Goal: Check status: Check status

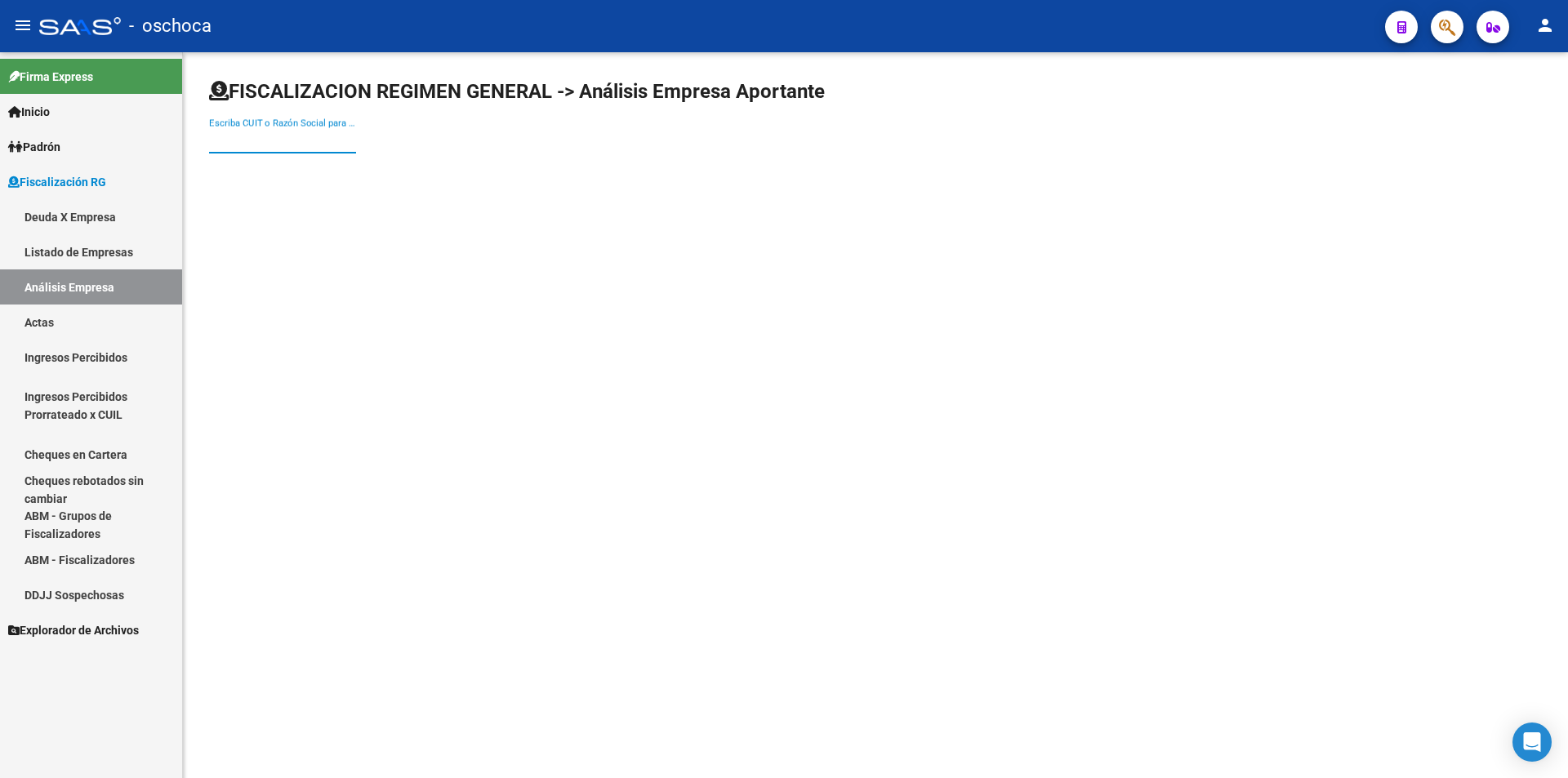
click at [290, 146] on input "Escriba CUIT o Razón Social para buscar" at bounding box center [282, 140] width 147 height 15
drag, startPoint x: 300, startPoint y: 137, endPoint x: 165, endPoint y: 145, distance: 135.2
click at [164, 141] on mat-sidenav-container "Firma Express Inicio Calendario SSS Instructivos Contacto OS Padrón Afiliados E…" at bounding box center [784, 415] width 1568 height 726
type input "20177528529"
drag, startPoint x: 229, startPoint y: 137, endPoint x: 267, endPoint y: 145, distance: 38.8
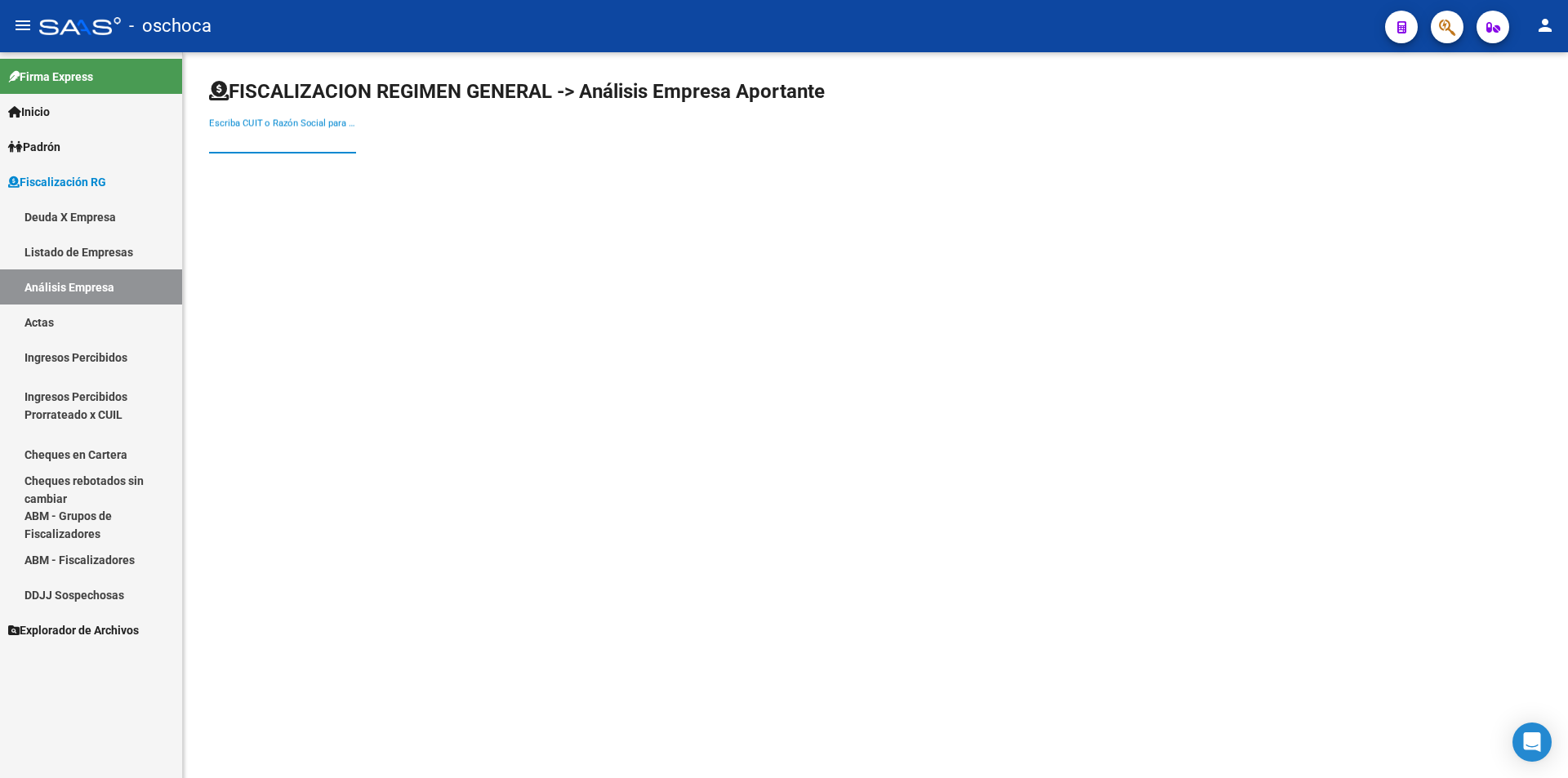
click at [230, 137] on input "Escriba CUIT o Razón Social para buscar" at bounding box center [282, 140] width 147 height 15
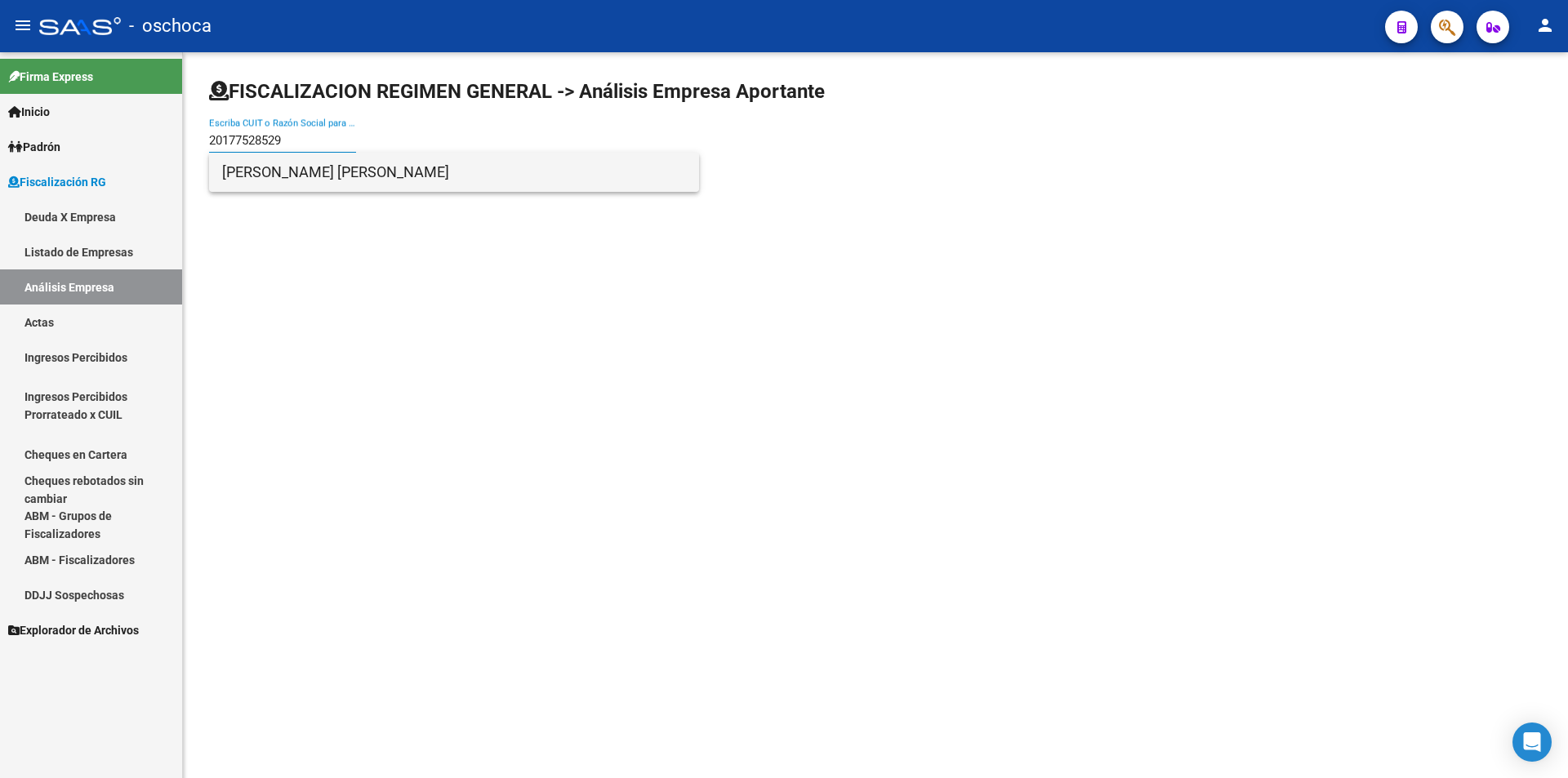
type input "20177528529"
click at [303, 179] on span "[PERSON_NAME] [PERSON_NAME]" at bounding box center [454, 172] width 464 height 40
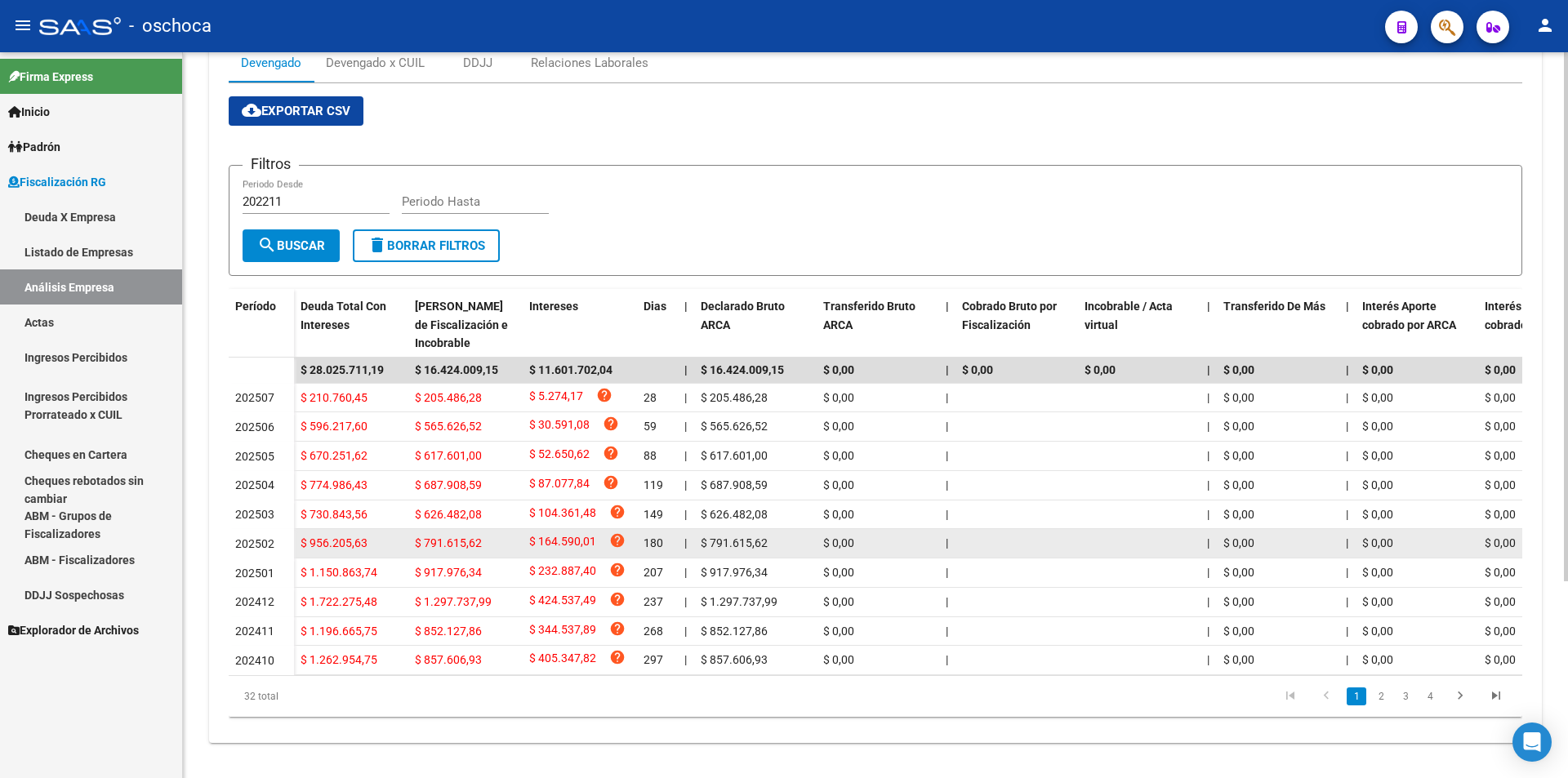
scroll to position [81, 0]
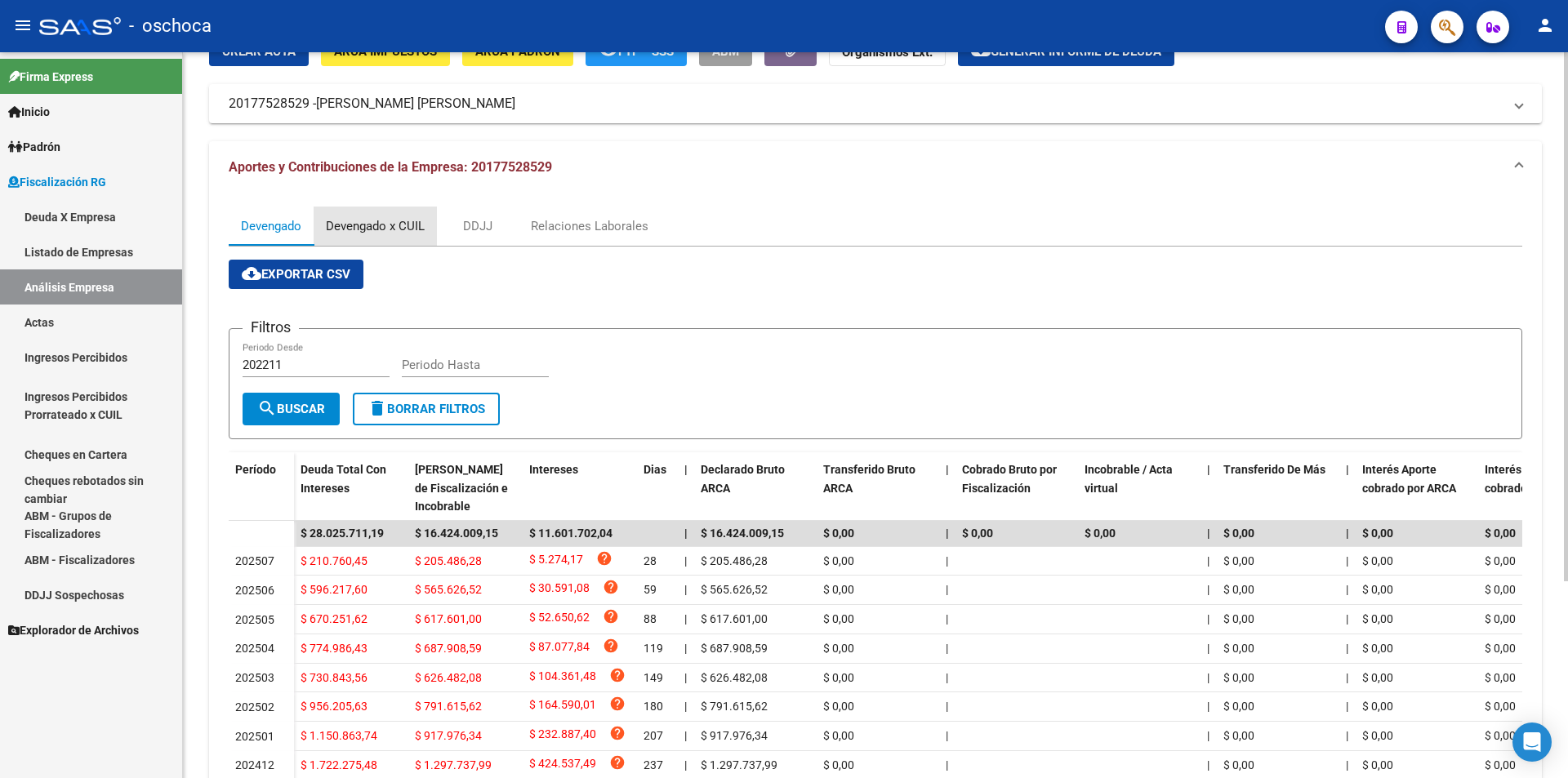
click at [406, 222] on div "Devengado x CUIL" at bounding box center [376, 226] width 99 height 18
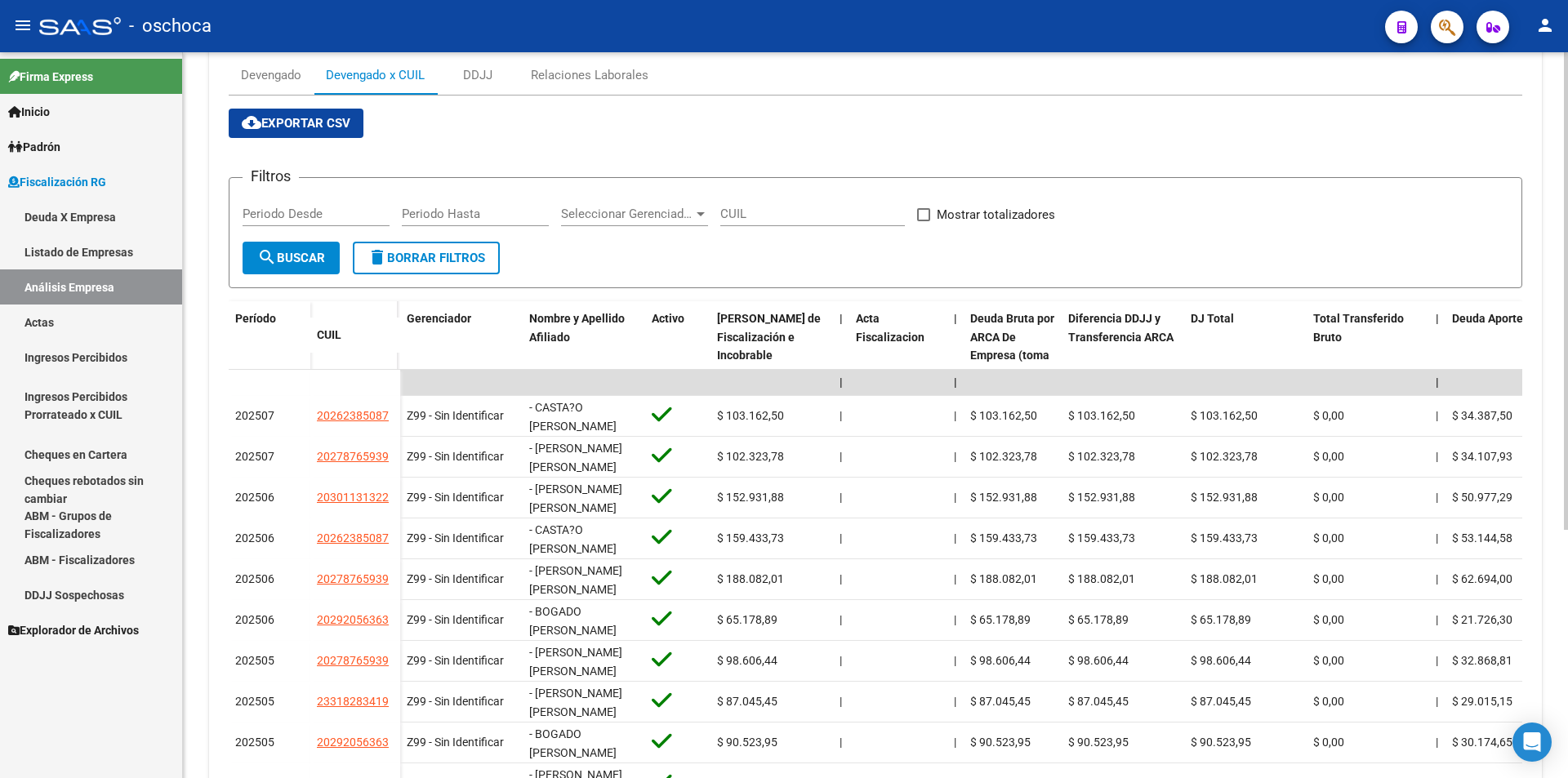
scroll to position [0, 0]
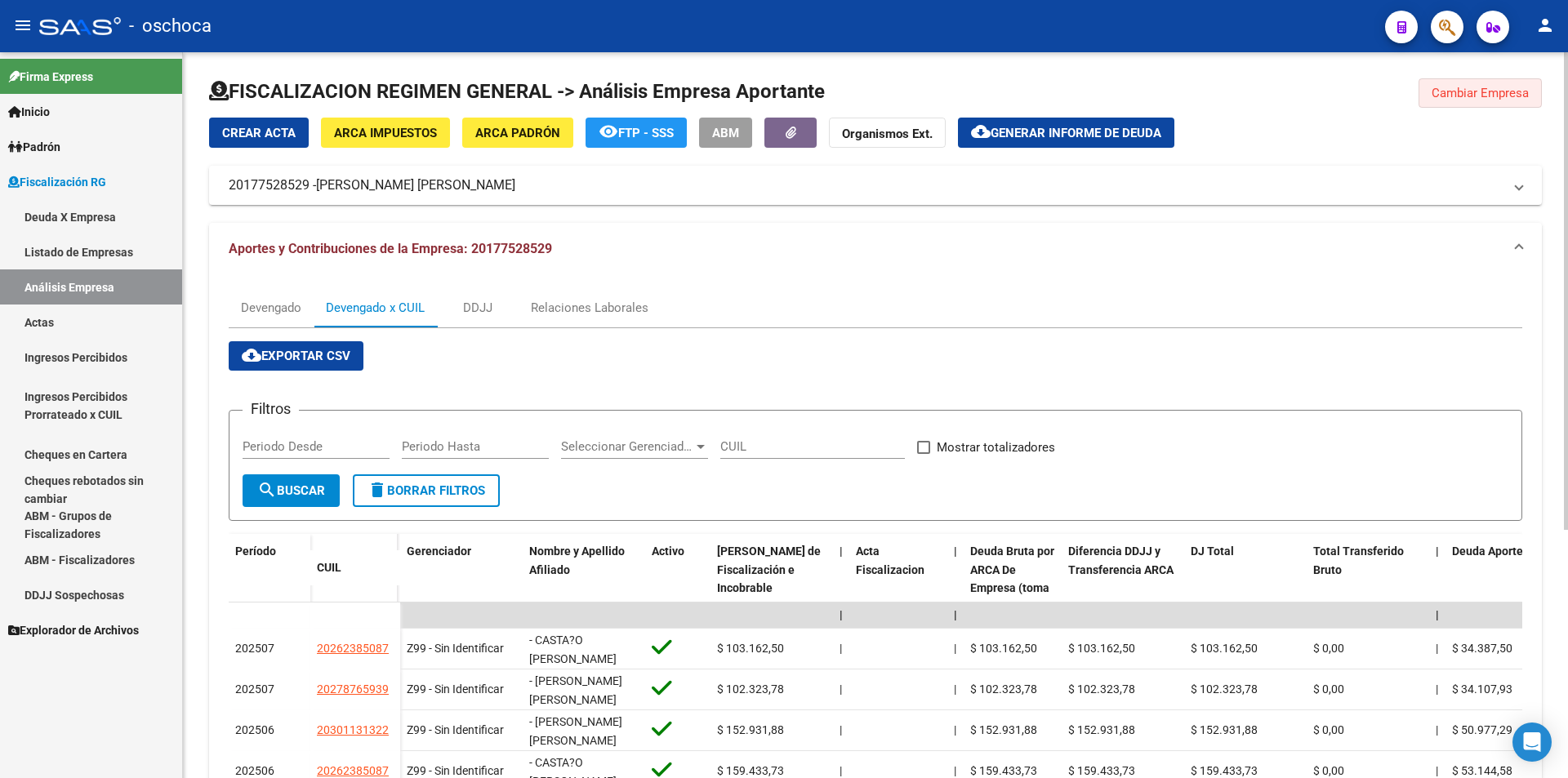
drag, startPoint x: 1482, startPoint y: 98, endPoint x: 1084, endPoint y: 128, distance: 399.1
click at [1479, 98] on span "Cambiar Empresa" at bounding box center [1480, 93] width 97 height 15
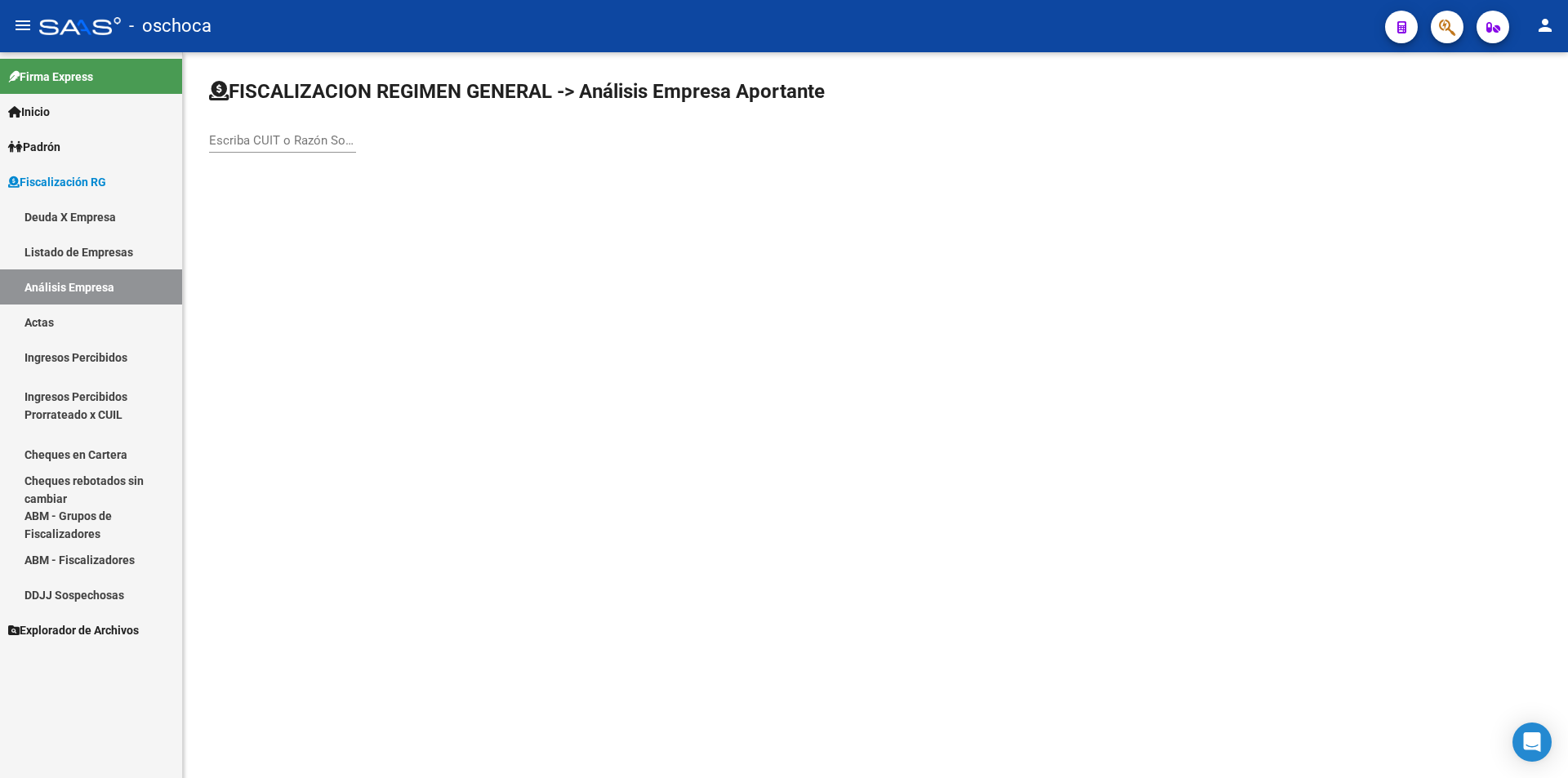
drag, startPoint x: 230, startPoint y: 142, endPoint x: 255, endPoint y: 142, distance: 25.0
click at [233, 142] on input "Escriba CUIT o Razón Social para buscar" at bounding box center [282, 140] width 147 height 15
type input "30607075723"
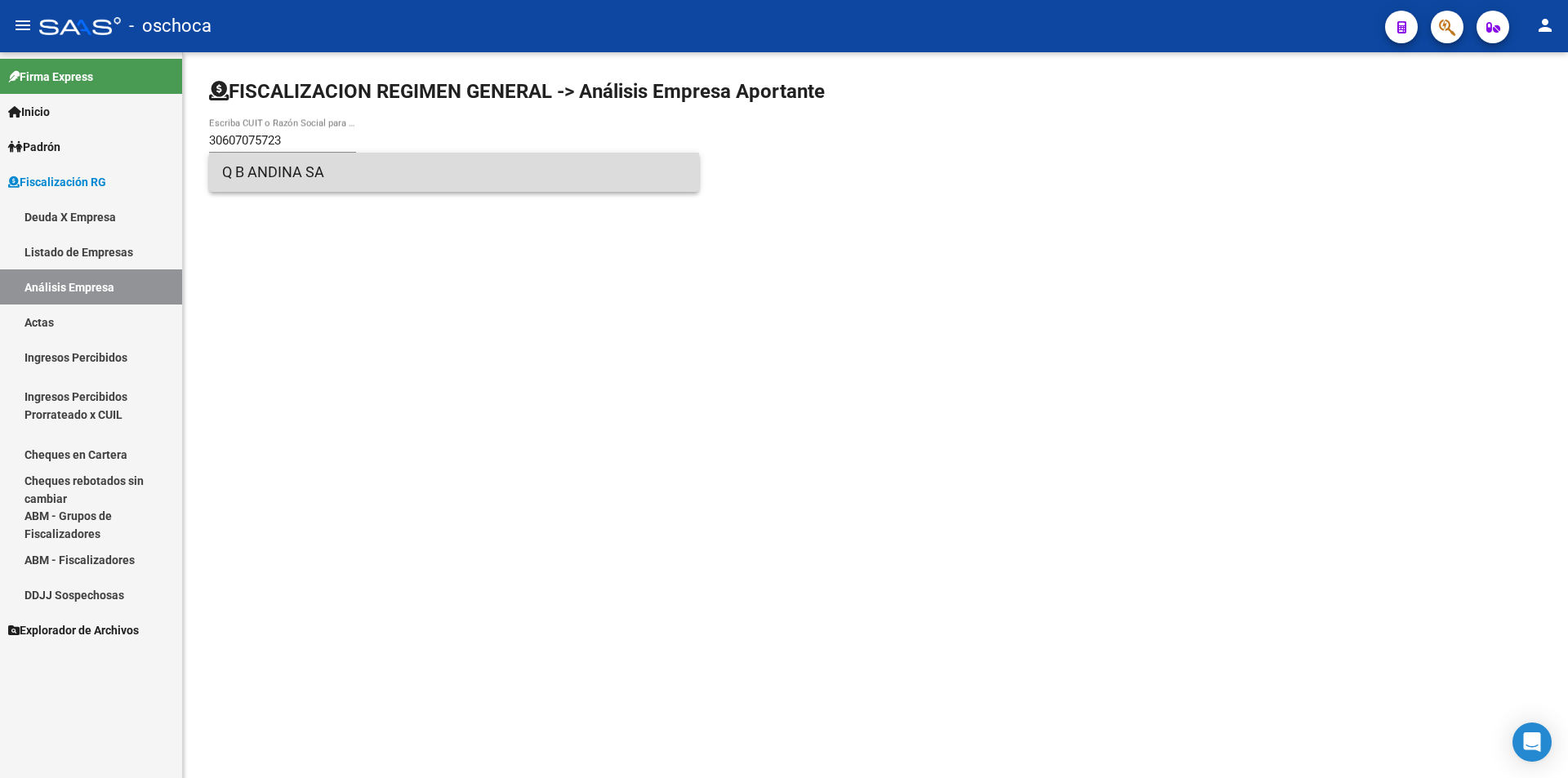
click at [308, 165] on span "Q B ANDINA SA" at bounding box center [454, 172] width 464 height 40
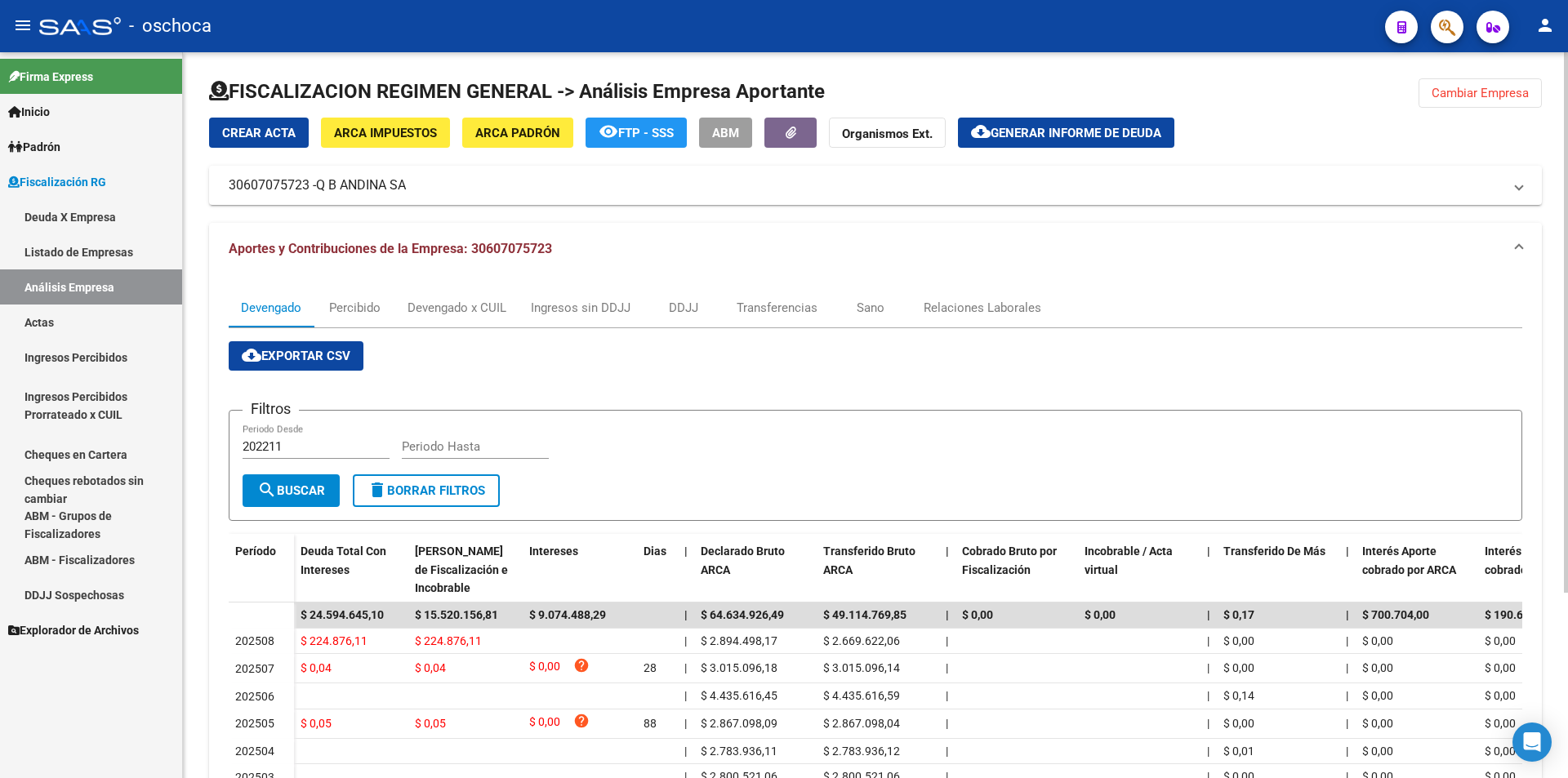
click at [1511, 100] on span "Cambiar Empresa" at bounding box center [1480, 93] width 97 height 15
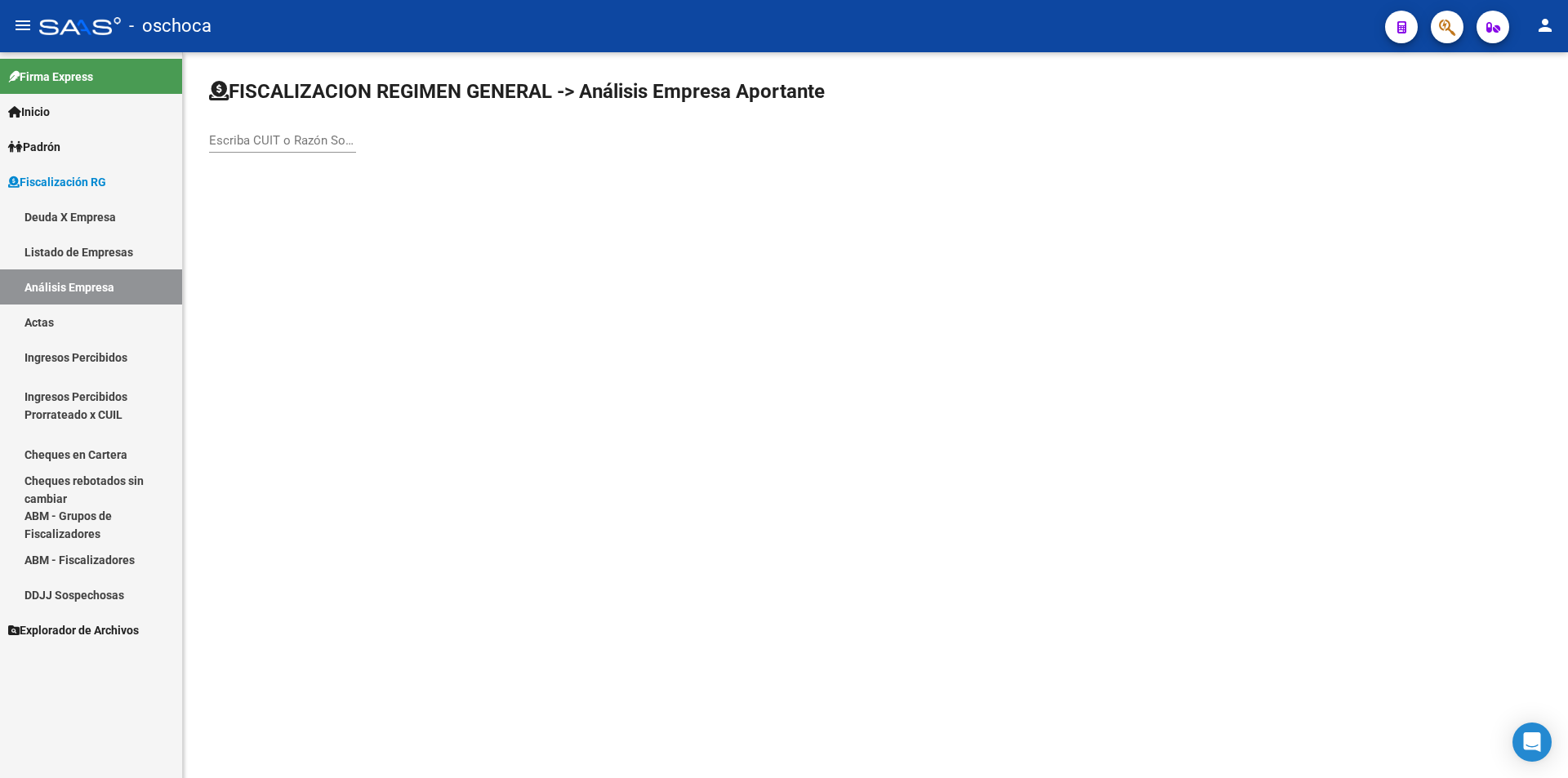
click at [304, 135] on input "Escriba CUIT o Razón Social para buscar" at bounding box center [282, 140] width 147 height 15
type input "30718646444"
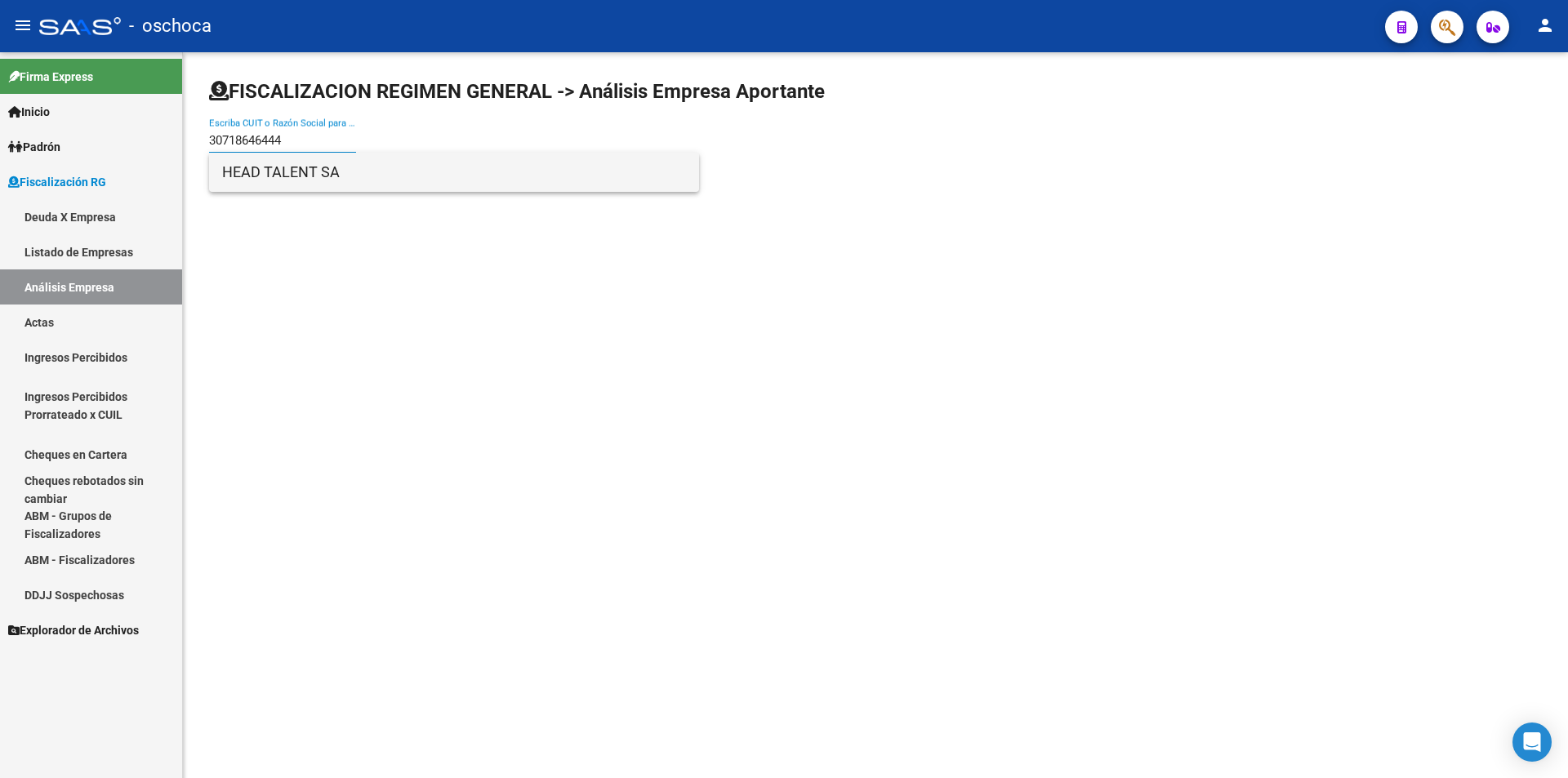
click at [320, 172] on span "HEAD TALENT SA" at bounding box center [454, 172] width 464 height 40
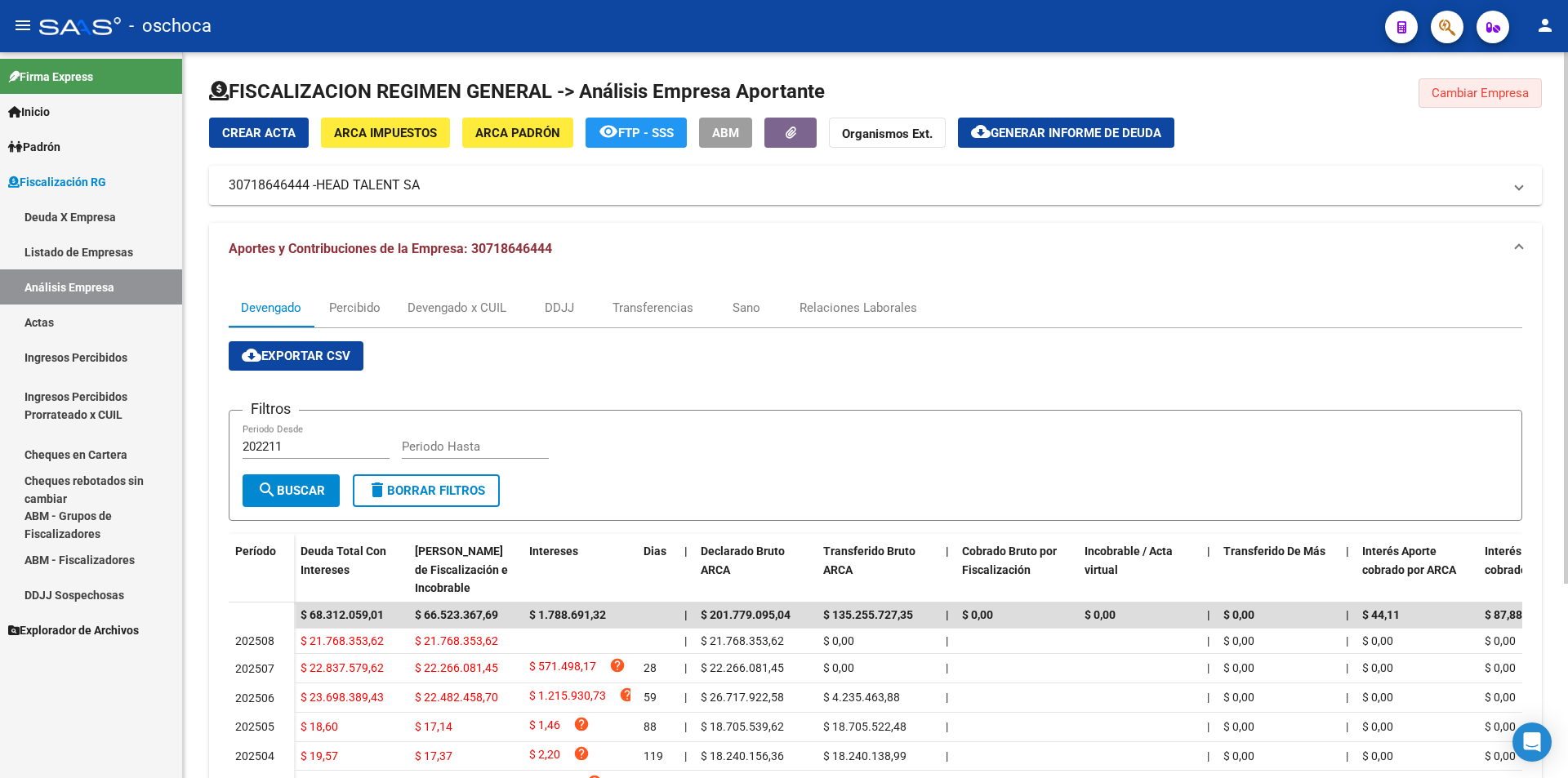
click at [1427, 94] on button "Cambiar Empresa" at bounding box center [1480, 93] width 123 height 30
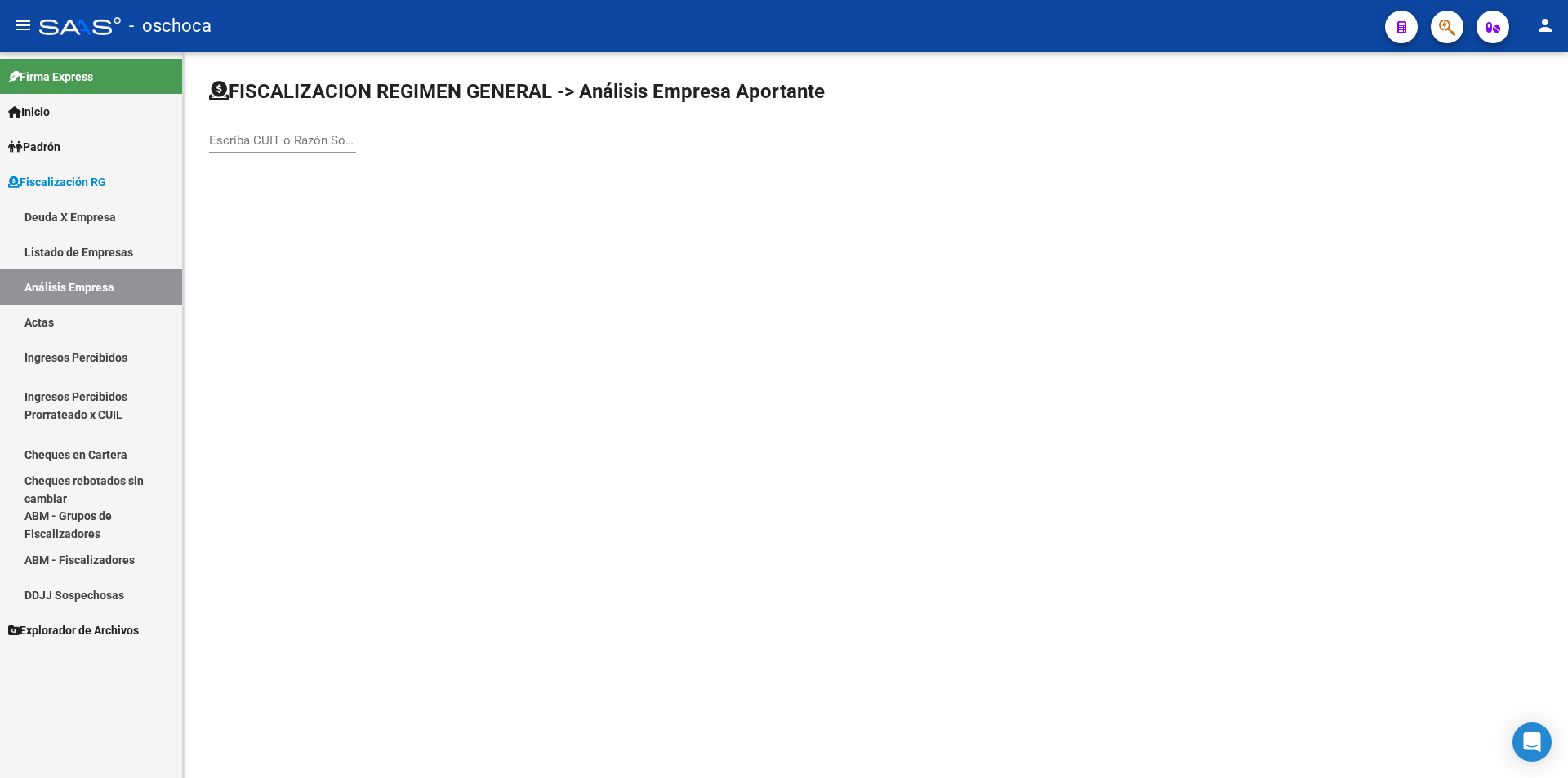
drag, startPoint x: 276, startPoint y: 143, endPoint x: 376, endPoint y: 141, distance: 100.0
click at [290, 141] on input "Escriba CUIT o Razón Social para buscar" at bounding box center [282, 140] width 147 height 15
type input "30708542349"
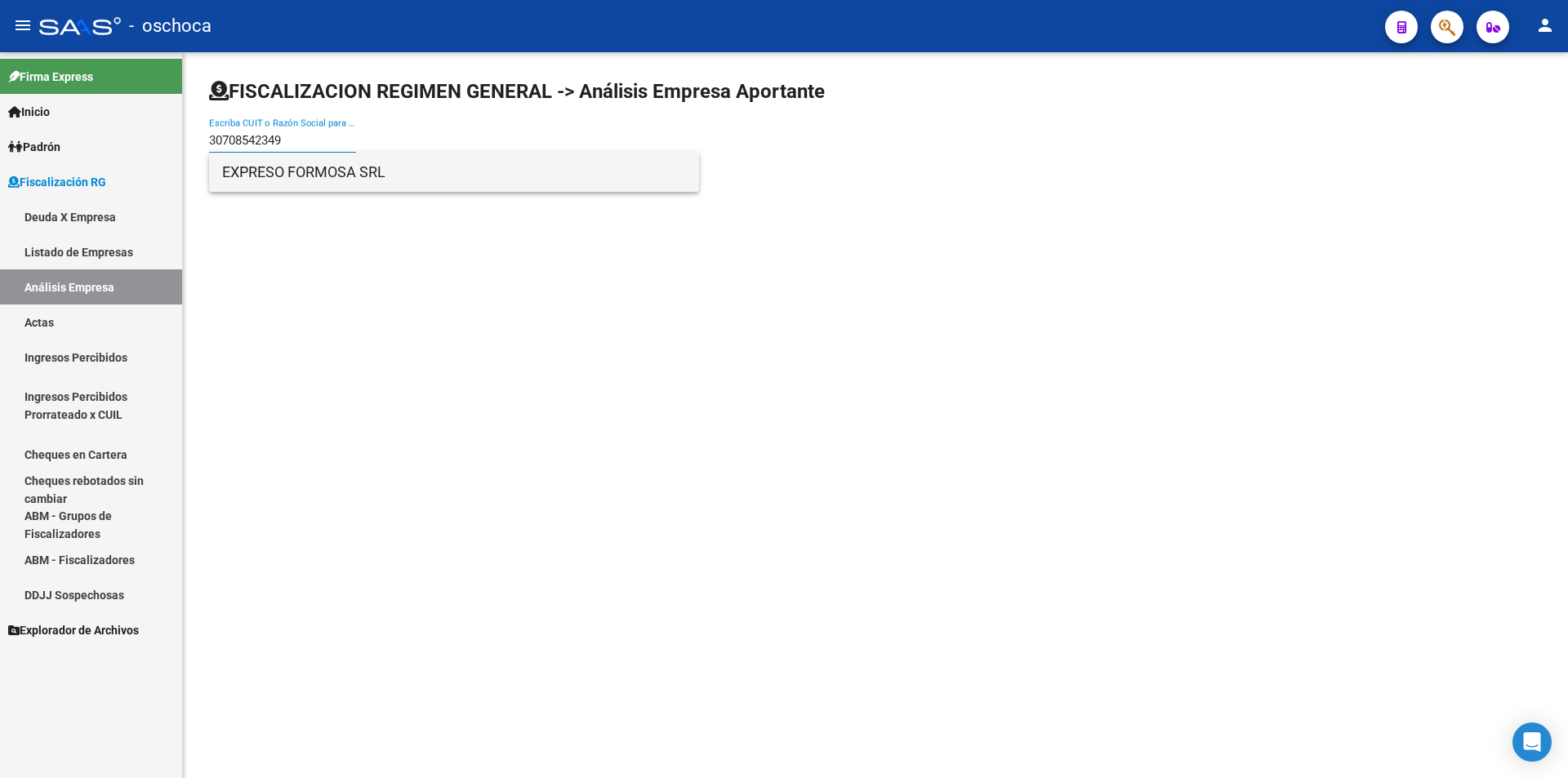
click at [363, 184] on span "EXPRESO FORMOSA SRL" at bounding box center [454, 172] width 464 height 40
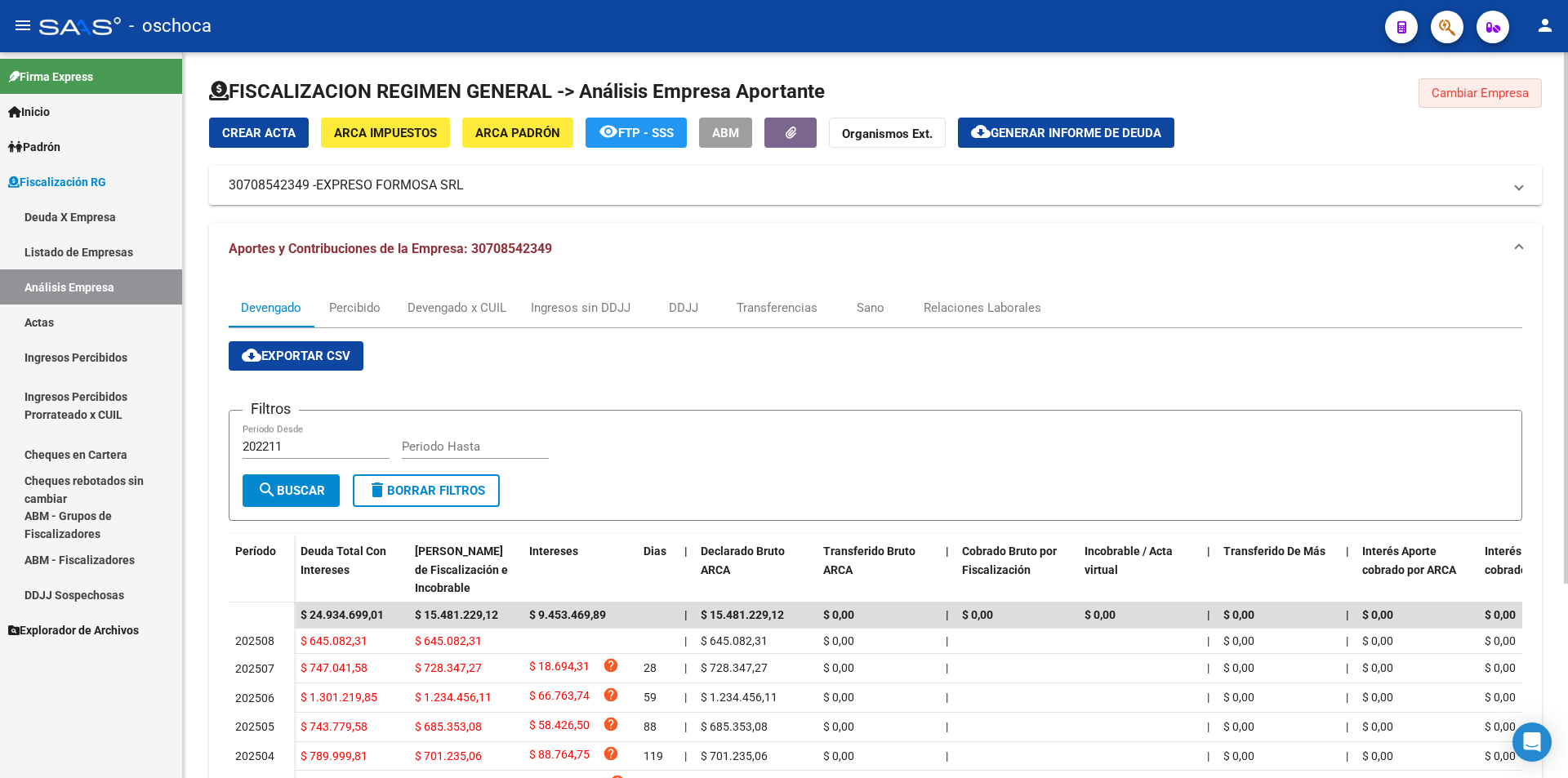
click at [1460, 92] on span "Cambiar Empresa" at bounding box center [1480, 93] width 97 height 15
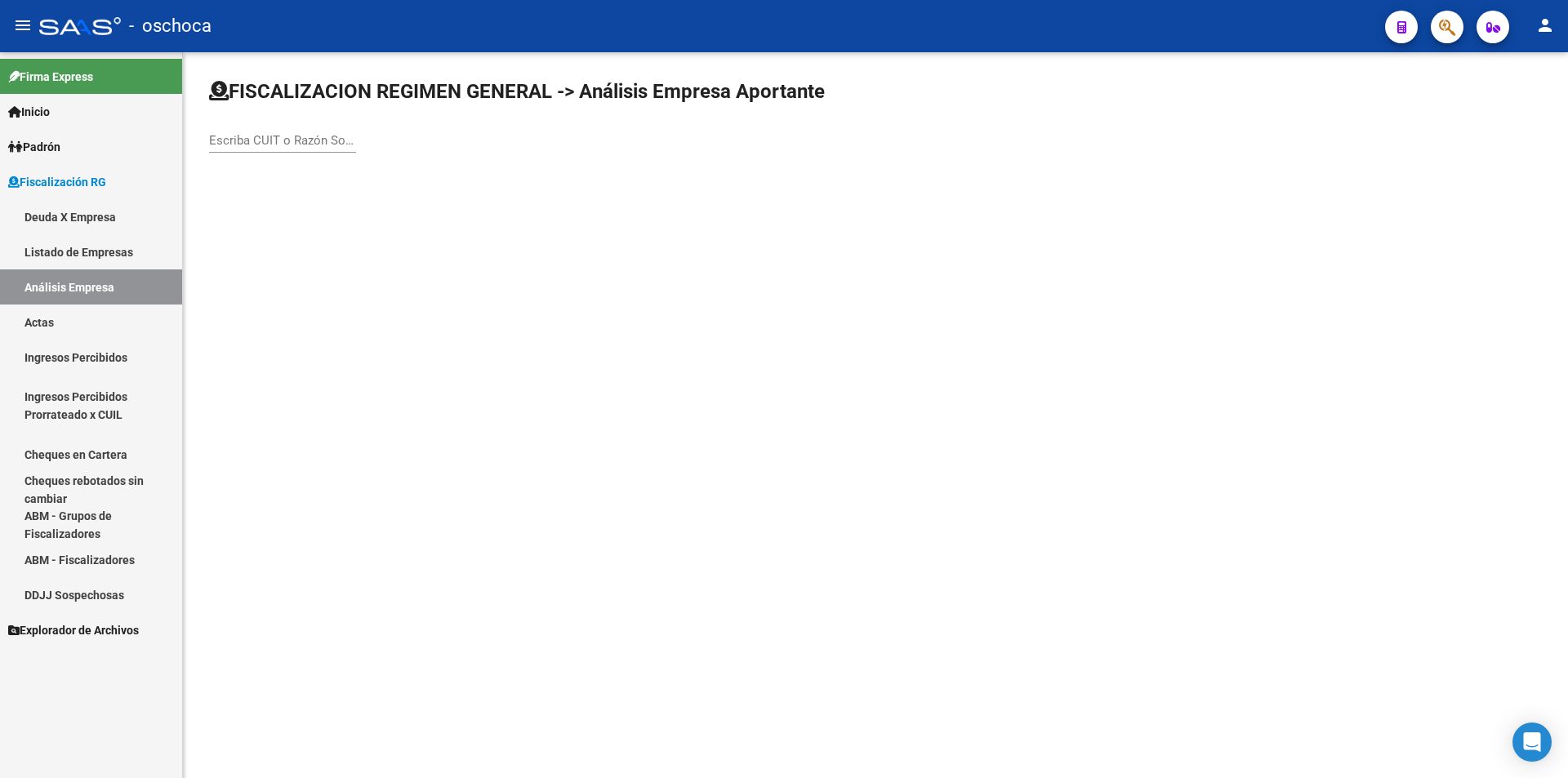
drag, startPoint x: 232, startPoint y: 143, endPoint x: 379, endPoint y: 164, distance: 148.5
click at [278, 144] on input "Escriba CUIT o Razón Social para buscar" at bounding box center [282, 140] width 147 height 15
type input "30710644450"
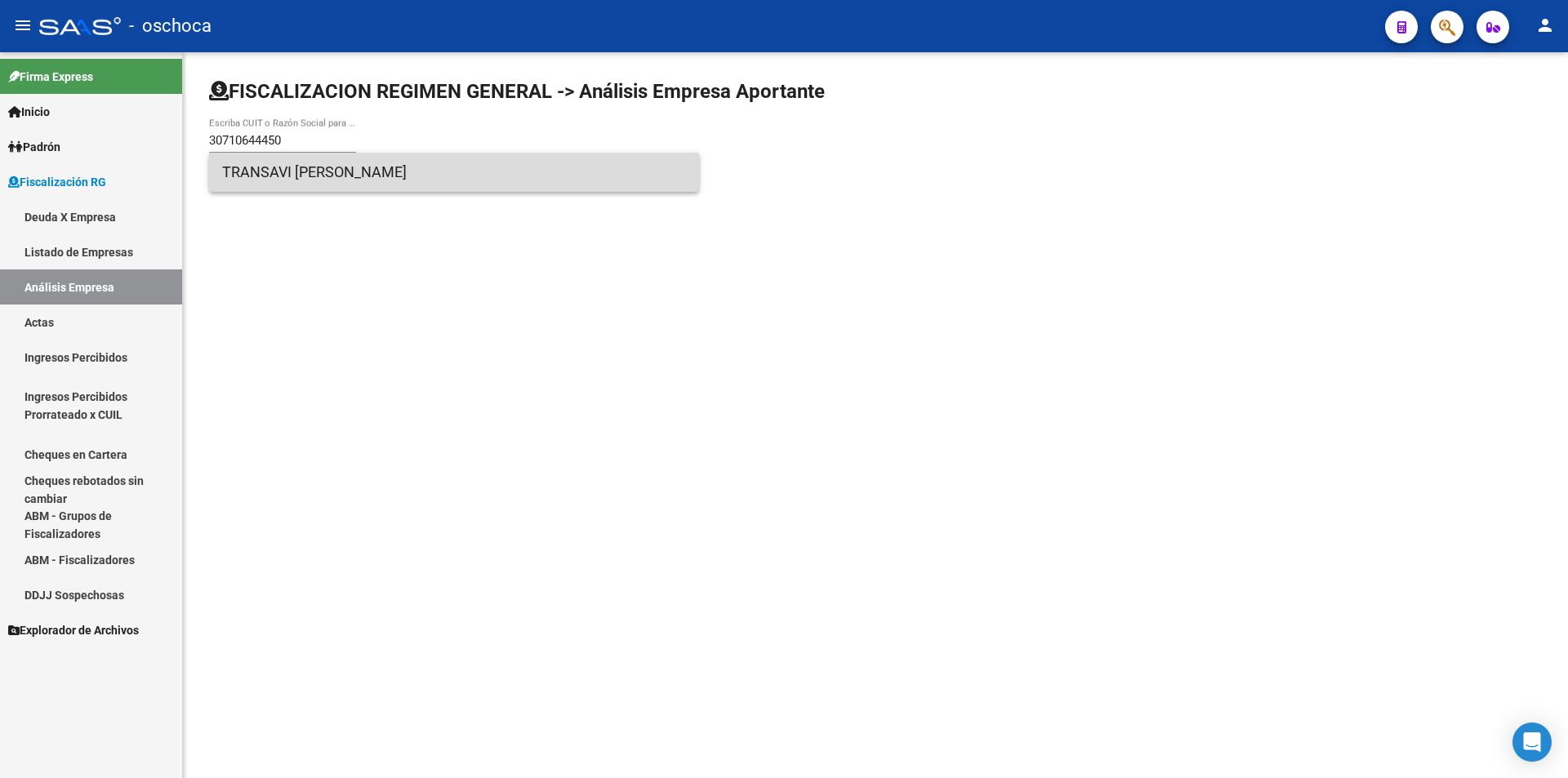
click at [319, 179] on span "TRANSAVI [PERSON_NAME]" at bounding box center [454, 172] width 464 height 40
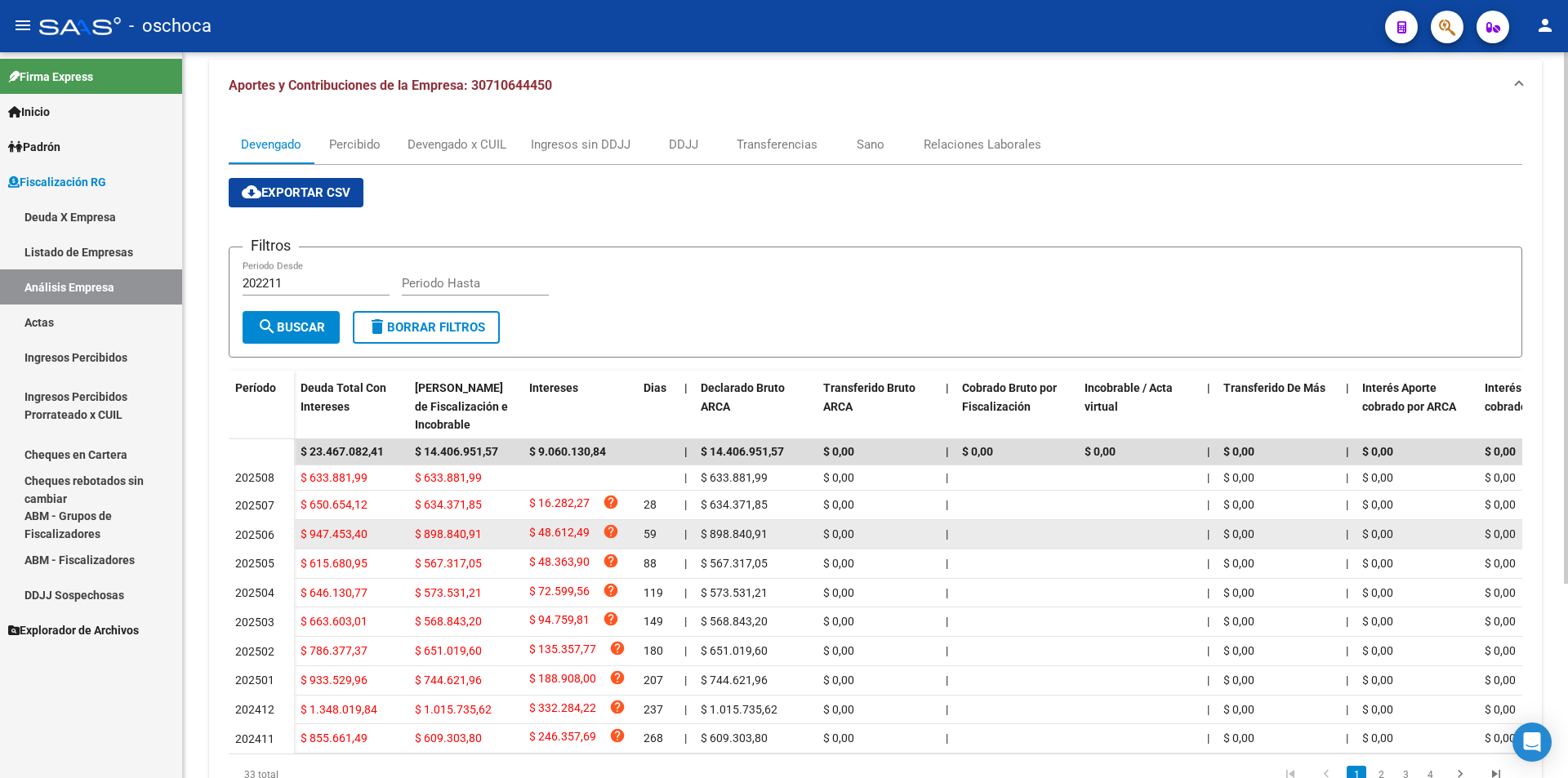
scroll to position [245, 0]
